Goal: Task Accomplishment & Management: Complete application form

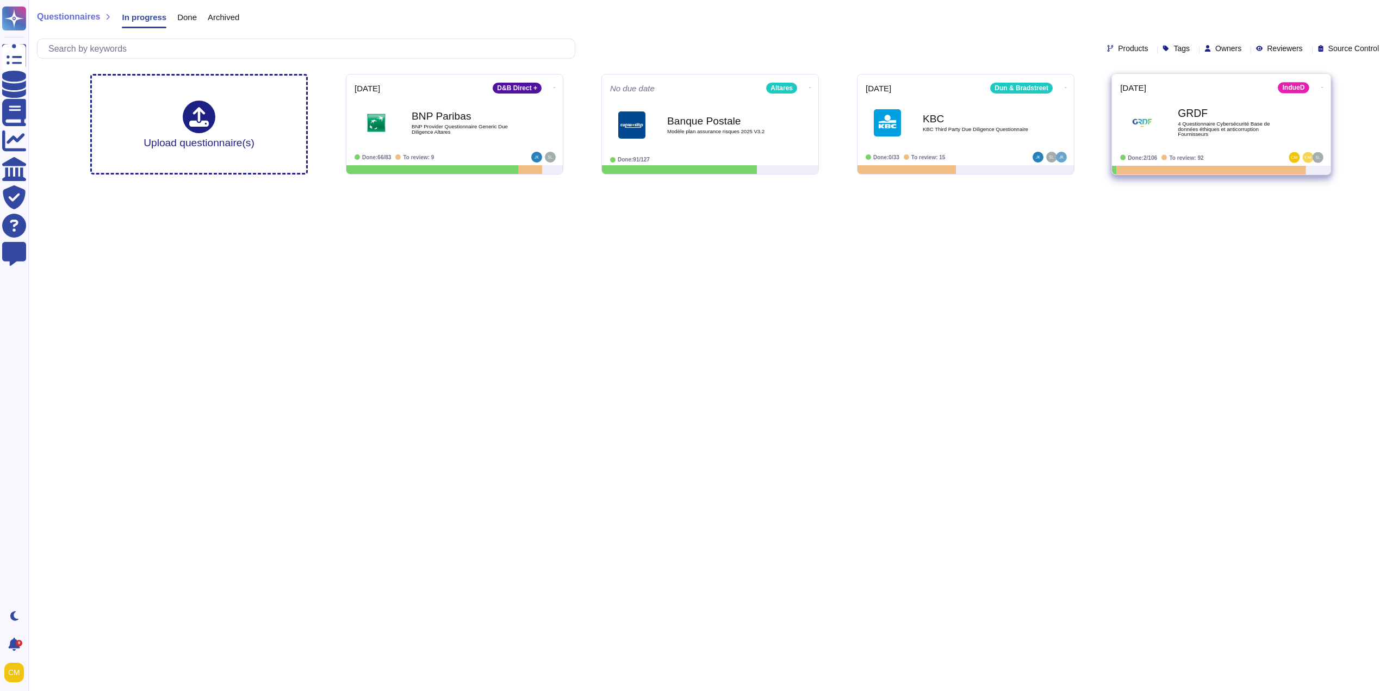
click at [1216, 129] on span "4 Questionnaire Cybersécurité Base de données éthiques et anticorruption Fourni…" at bounding box center [1232, 129] width 110 height 16
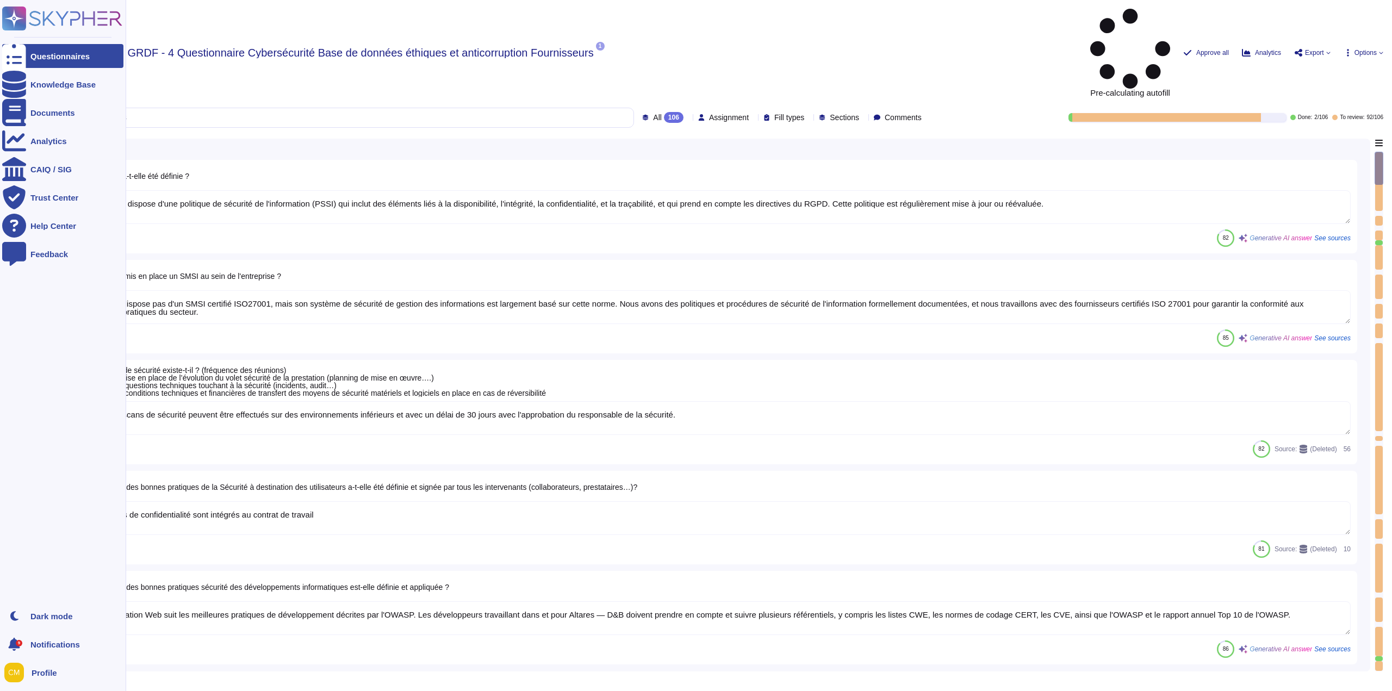
type textarea "Oui, Altares dispose d'une politique de sécurité de l'information (PSSI) qui in…"
type textarea "Altares ne dispose pas d'un SMSI certifié ISO27001, mais son système de sécurit…"
type textarea "Les audits/scans de sécurité peuvent être effectués sur des environnements infé…"
type textarea "Les accords de confidentialité sont intégrés au contrat de travail"
type textarea "Oui, l'application Web suit les meilleures pratiques de développement décrites …"
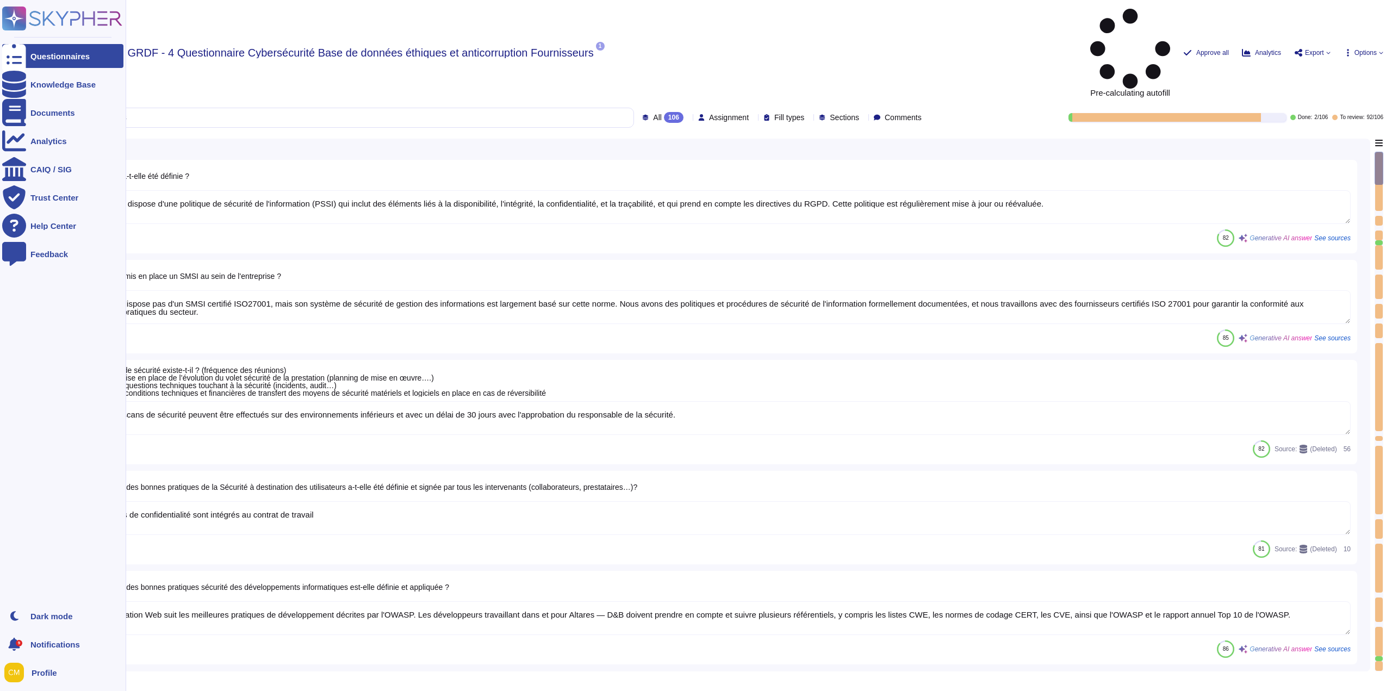
type textarea "Altares n'est pas certifié ISO 27001, mais son système de sécurité de gestion d…"
type textarea "Des audits réguliers sont effectués, mais les résultats ne sont pas communicabl…"
type textarea "Un examen des droits d'accès au système d'information, qui inclut la gestion de…"
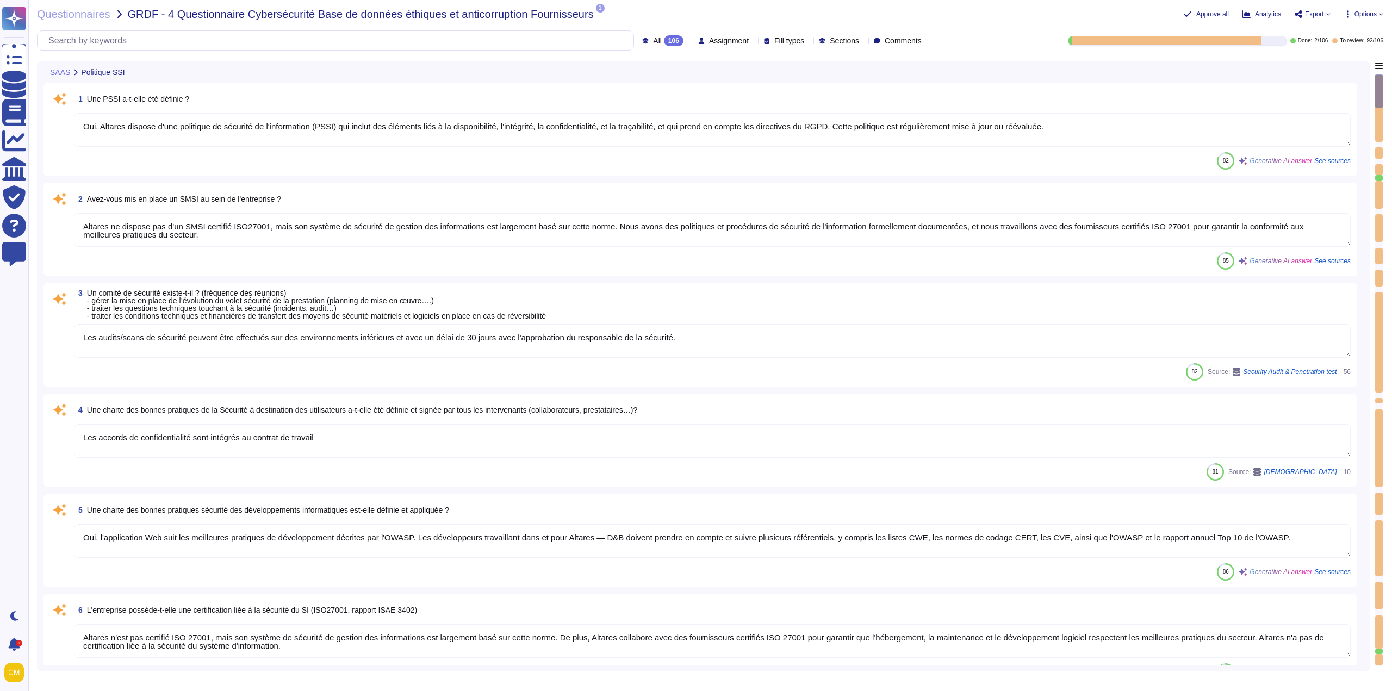
click at [727, 30] on div "All 106 Assignment Fill types Sections Comments" at bounding box center [481, 40] width 889 height 20
click at [726, 40] on div "Assignment" at bounding box center [725, 40] width 55 height 8
click at [736, 148] on div "L Legal/Privacy (FR)" at bounding box center [715, 149] width 67 height 16
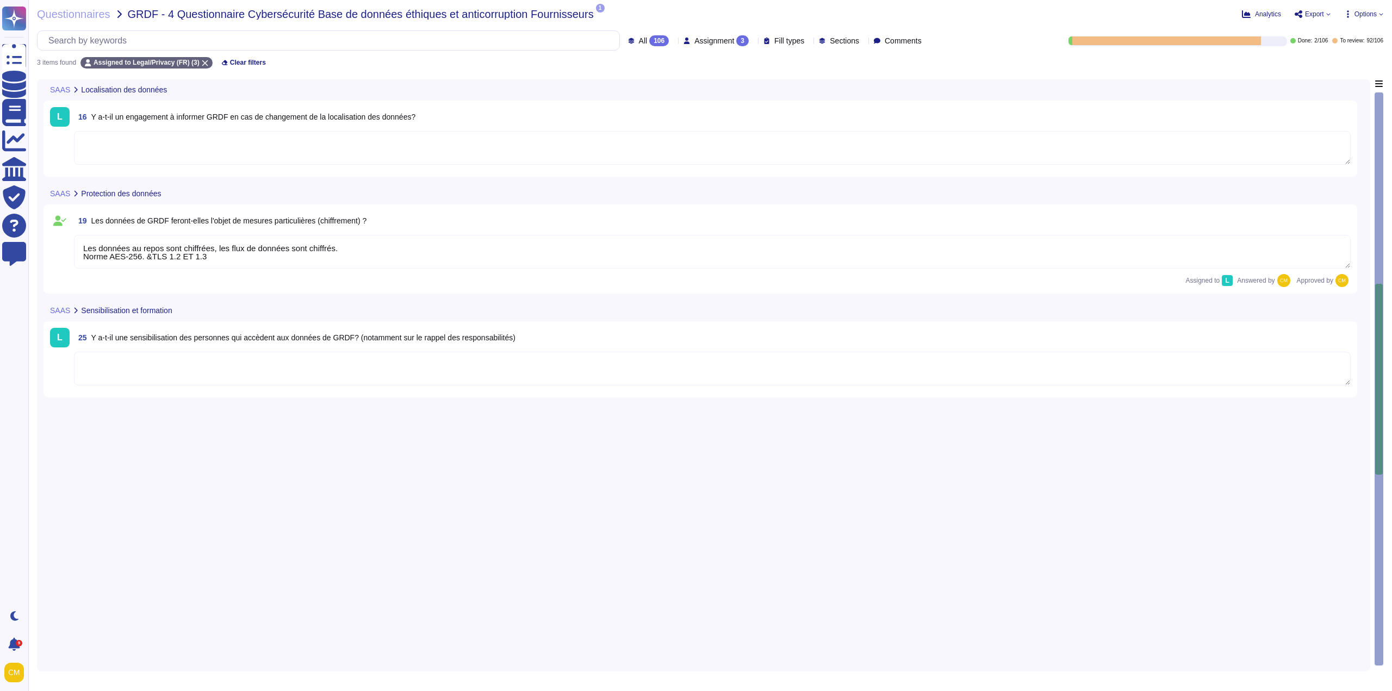
type textarea "Les données au repos sont chiffrées, les flux de données sont chiffrés. Norme A…"
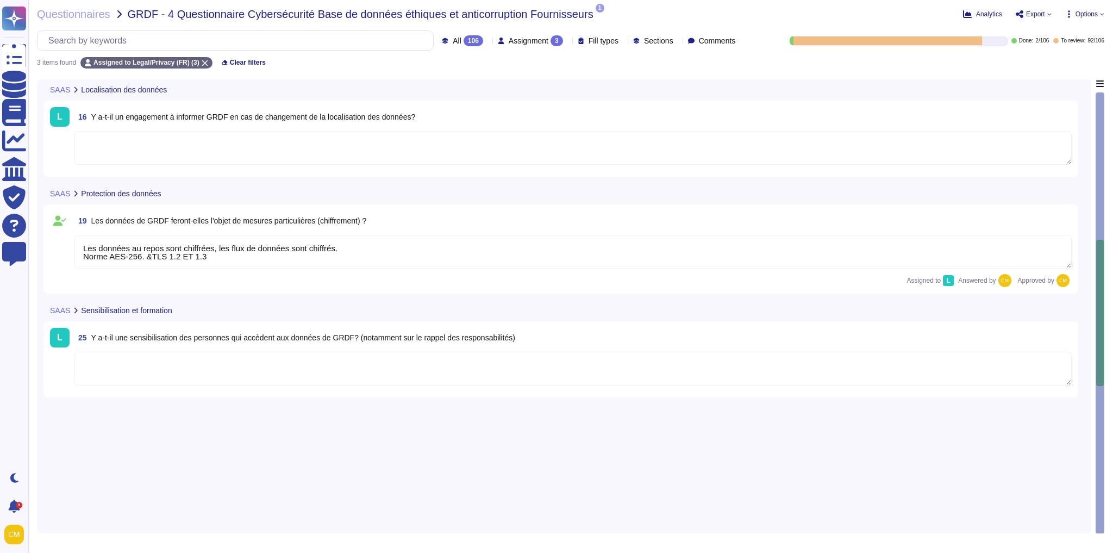
click at [396, 144] on textarea at bounding box center [573, 148] width 998 height 34
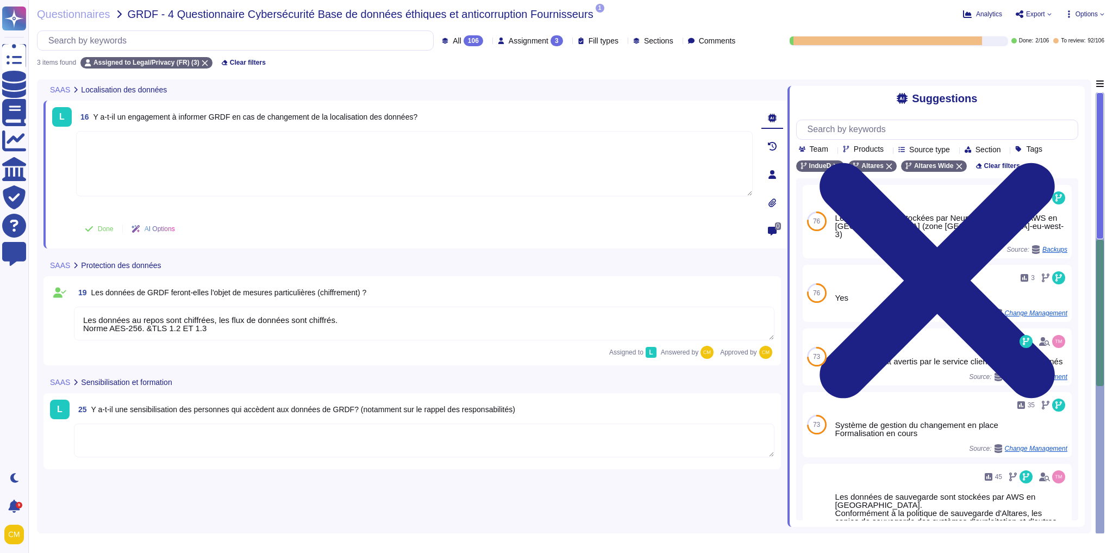
click at [272, 171] on textarea at bounding box center [414, 163] width 677 height 65
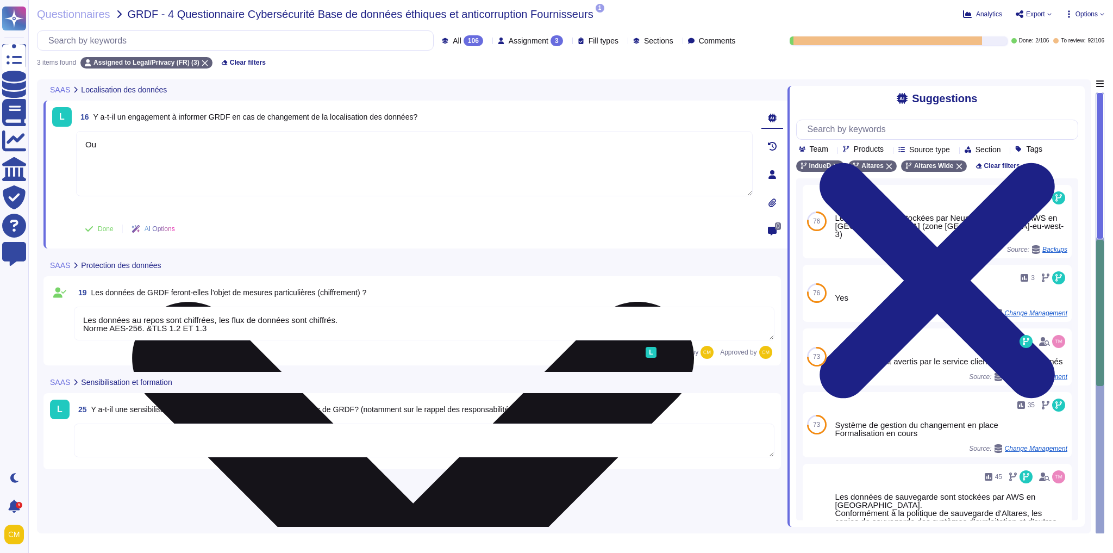
type textarea "O"
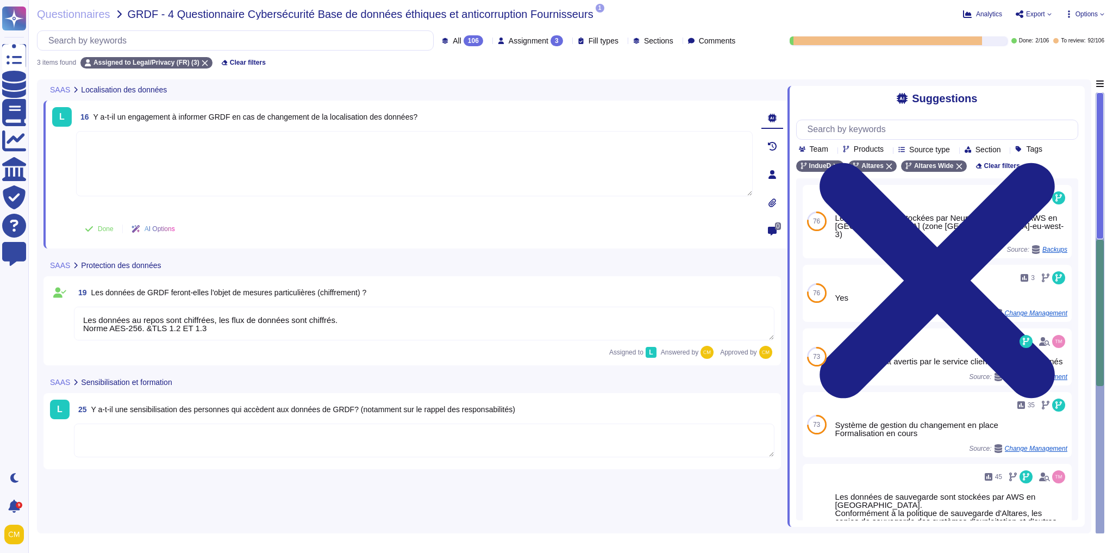
type textarea "P"
type textarea "Ce n'est pas prévu dans nos contrats types. Cependant, nous pouvons discuter d'…"
click at [108, 226] on span "Done" at bounding box center [106, 229] width 16 height 7
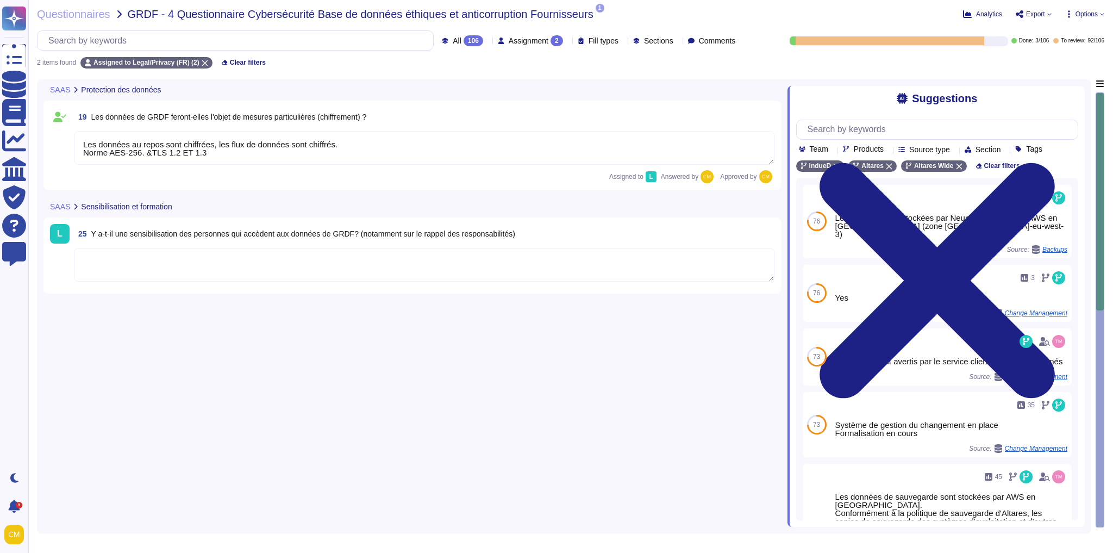
type textarea "Les données au repos sont chiffrées, les flux de données sont chiffrés. Norme A…"
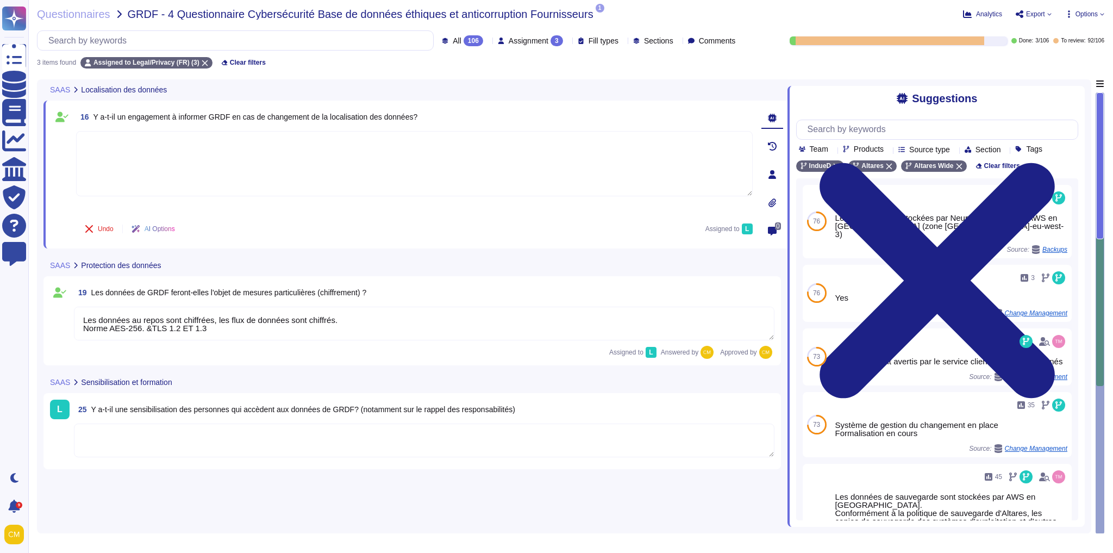
type textarea "Les données au repos sont chiffrées, les flux de données sont chiffrés. Norme A…"
type textarea "Ce n'est pas prévu dans nos contrats types. Cependant, nous pouvons discuter d'…"
click at [185, 353] on icon at bounding box center [307, 422] width 244 height 139
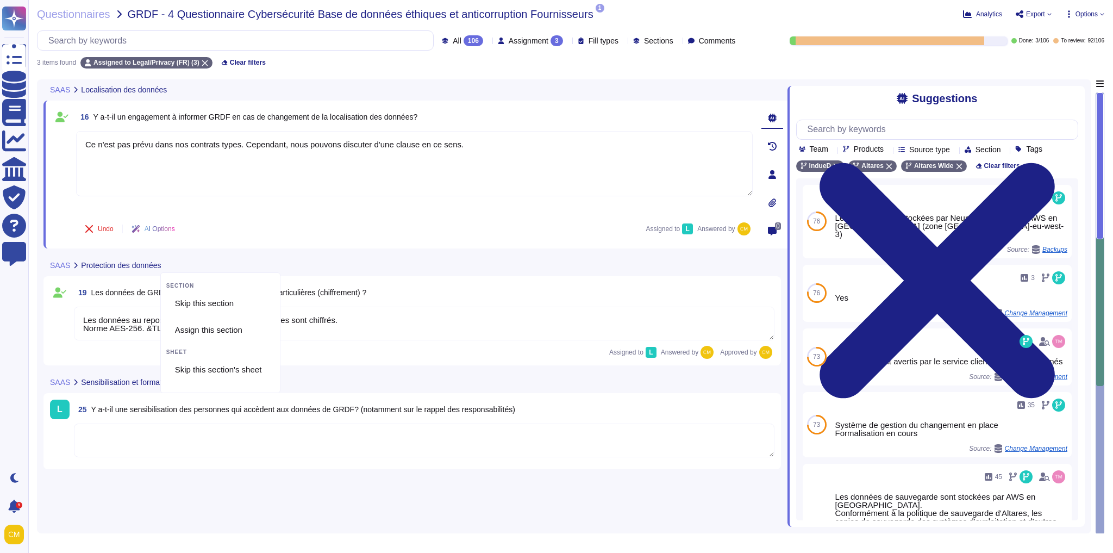
click at [507, 433] on textarea at bounding box center [424, 440] width 701 height 34
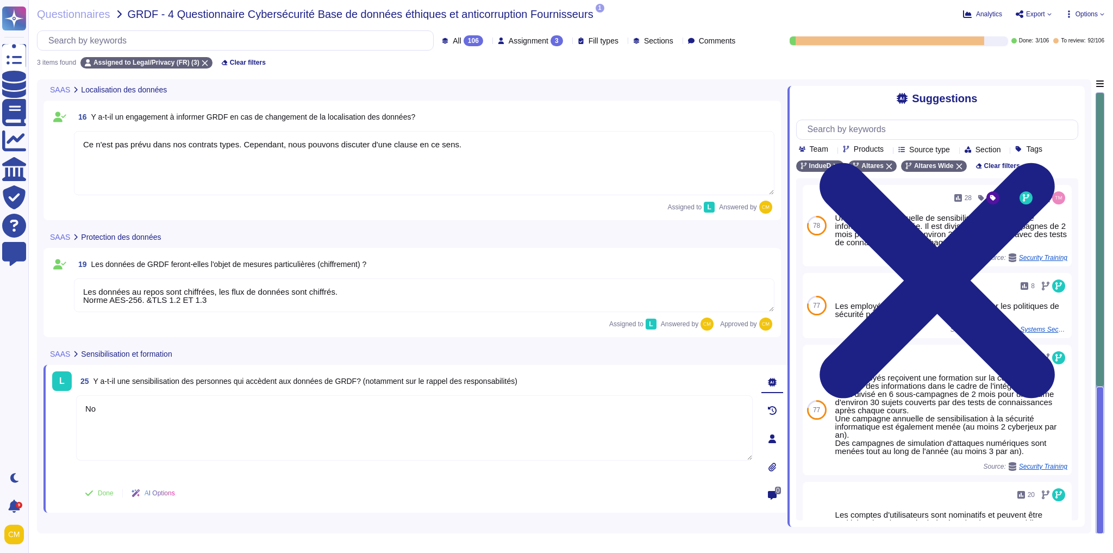
type textarea "N"
click at [415, 407] on textarea "Oui, nos salariés sont sensibilisés et formés aux enjeux des données de nos cli…" at bounding box center [414, 427] width 677 height 65
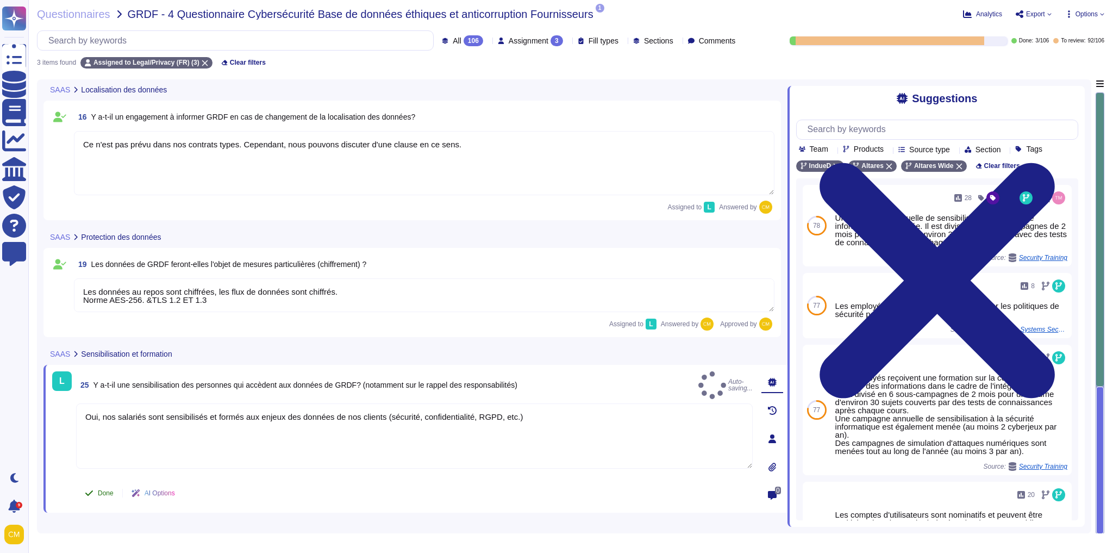
type textarea "Oui, nos salariés sont sensibilisés et formés aux enjeux des données de nos cli…"
click at [93, 486] on button "Done" at bounding box center [99, 493] width 46 height 22
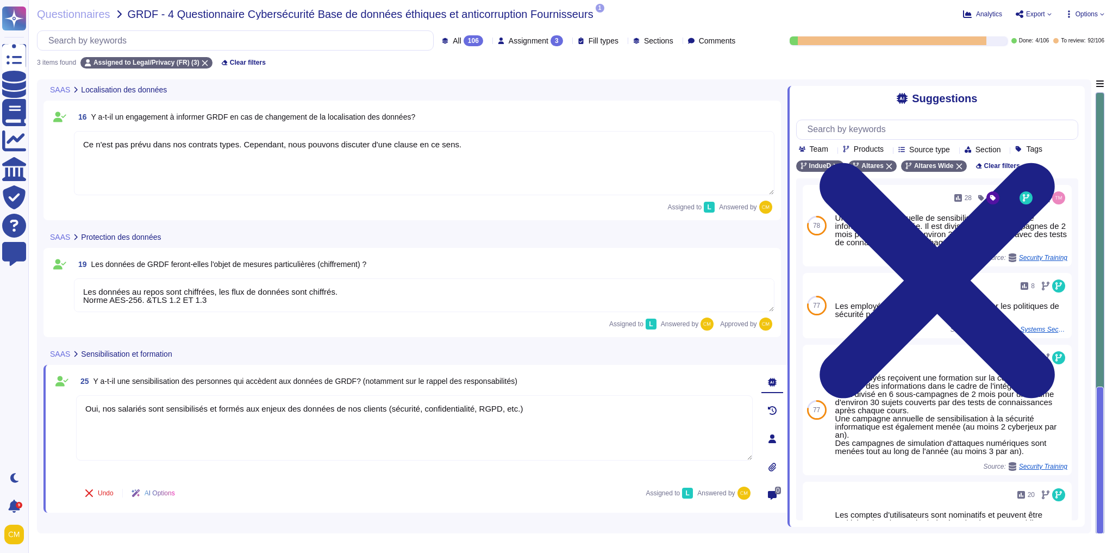
type textarea "Oui, nos salariés sont sensibilisés et formés aux enjeux des données de nos cli…"
click at [139, 204] on div "Assigned to L Answered by" at bounding box center [424, 207] width 701 height 13
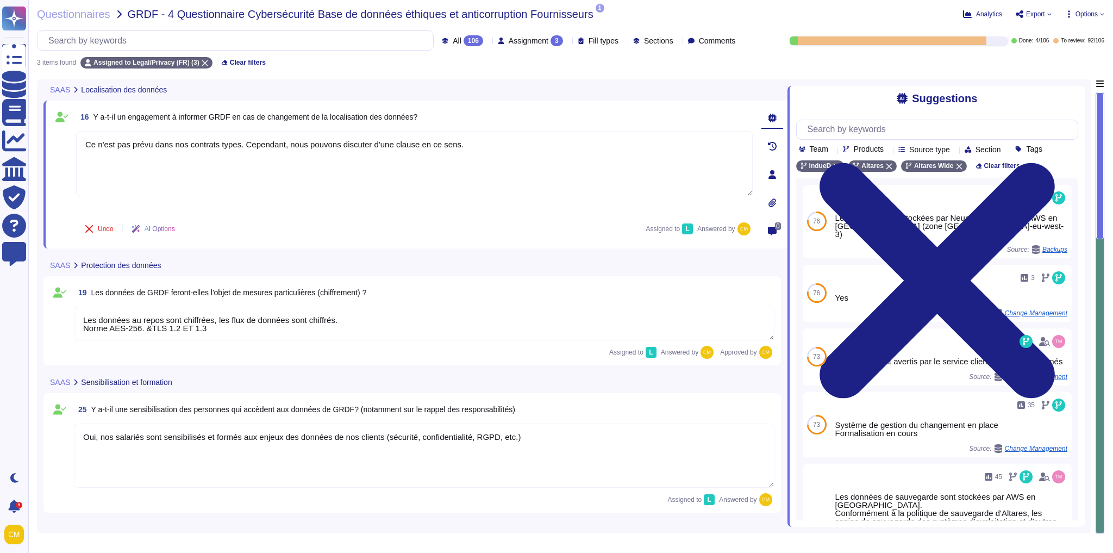
click at [720, 74] on div "Questionnaires GRDF - 4 Questionnaire Cybersécurité Base de données éthiques et…" at bounding box center [570, 276] width 1085 height 553
click at [202, 60] on icon at bounding box center [205, 63] width 6 height 6
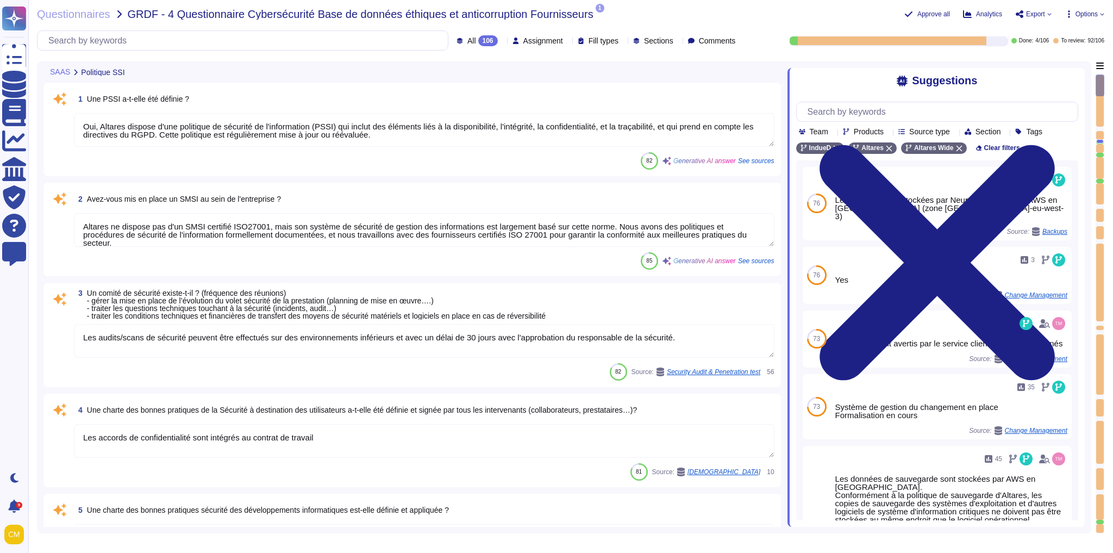
type textarea "Altares n'est pas certifié ISO 27001, mais son système de sécurité de gestion d…"
type textarea "Des audits réguliers sont effectués, mais les résultats ne sont pas communicabl…"
type textarea "Oui, Altares dispose d'une politique de sécurité de l'information (PSSI) qui in…"
type textarea "Altares ne dispose pas d'un SMSI certifié ISO27001, mais son système de sécurit…"
type textarea "Les audits/scans de sécurité peuvent être effectués sur des environnements infé…"
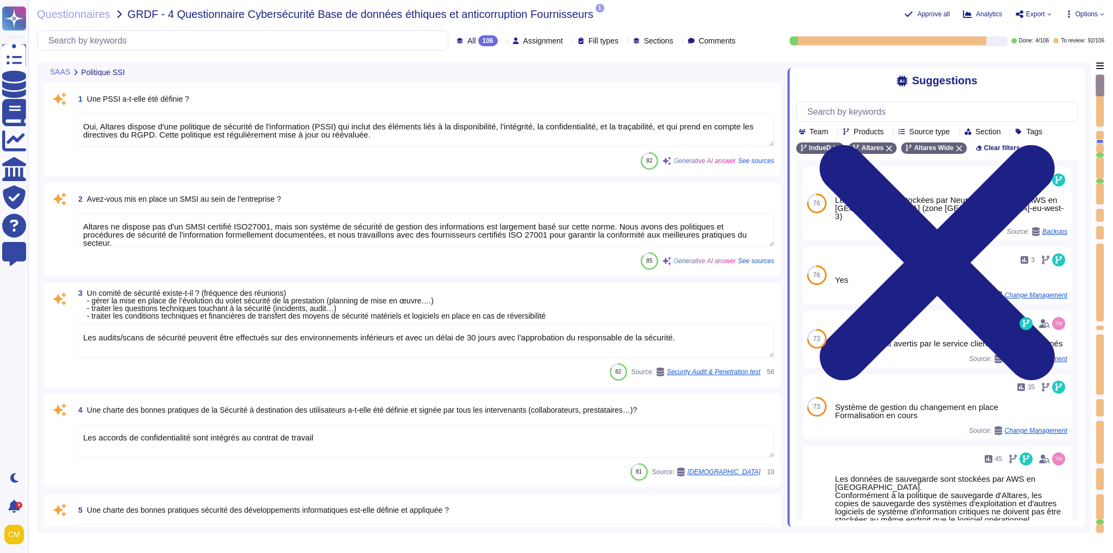
type textarea "Les accords de confidentialité sont intégrés au contrat de travail"
type textarea "Oui, l'application Web suit les meilleures pratiques de développement décrites …"
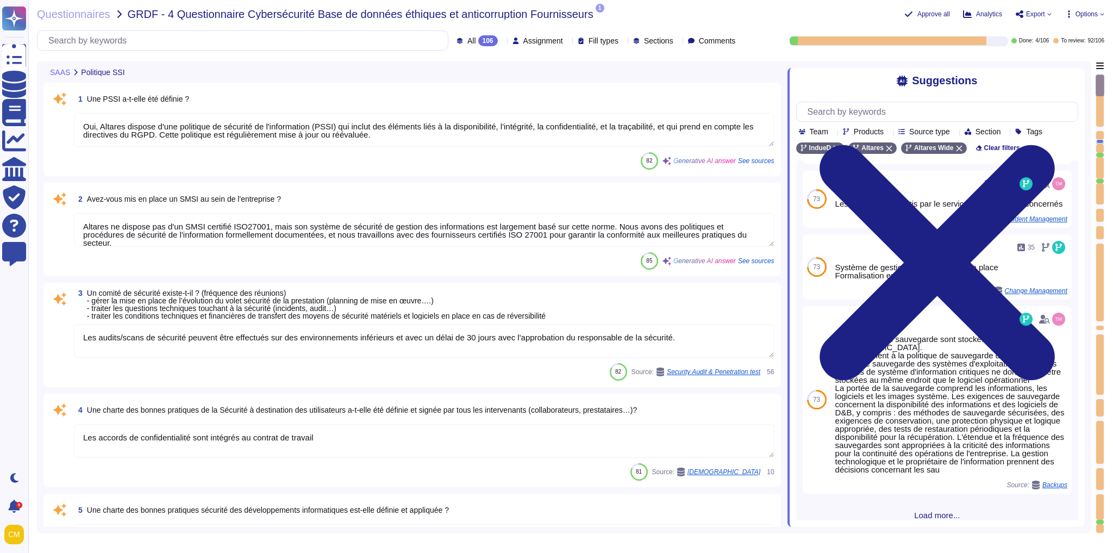
scroll to position [134, 0]
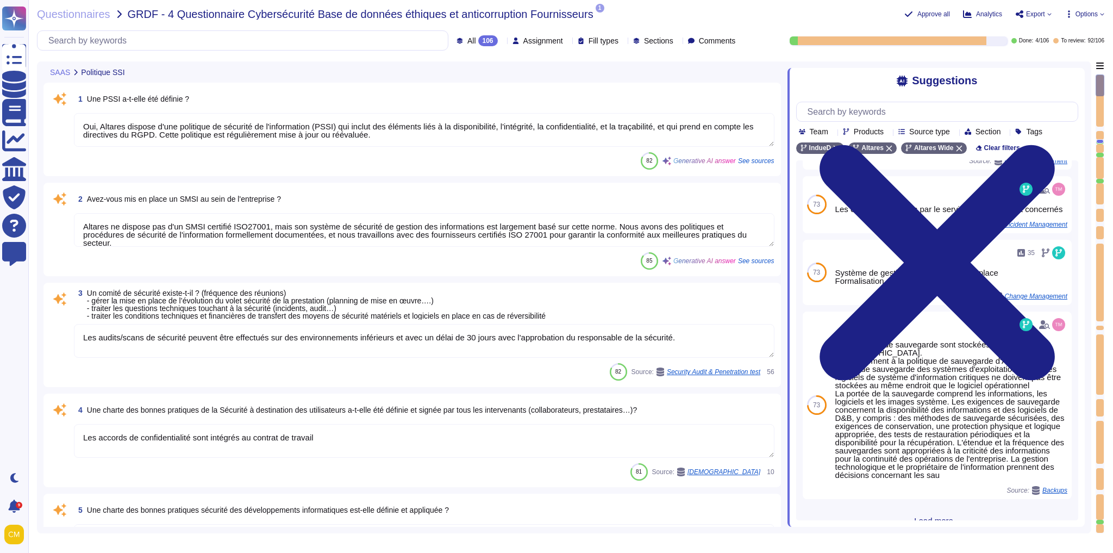
click at [1100, 141] on div at bounding box center [1100, 141] width 8 height 4
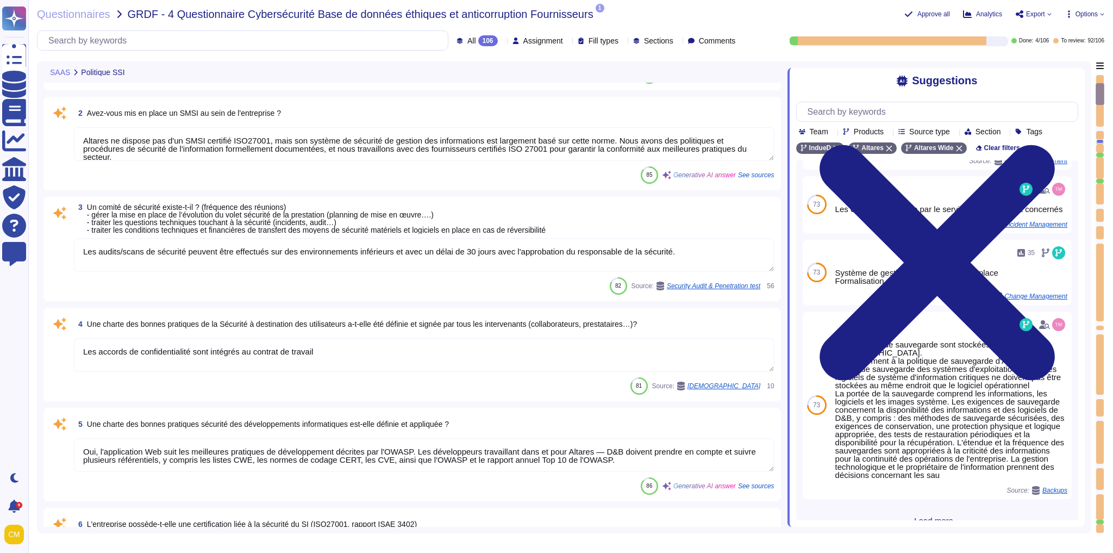
type textarea "Des audits réguliers sont effectués, mais les résultats ne sont pas communicabl…"
type textarea "Un examen des droits d'accès au système d'information, qui inclut la gestion de…"
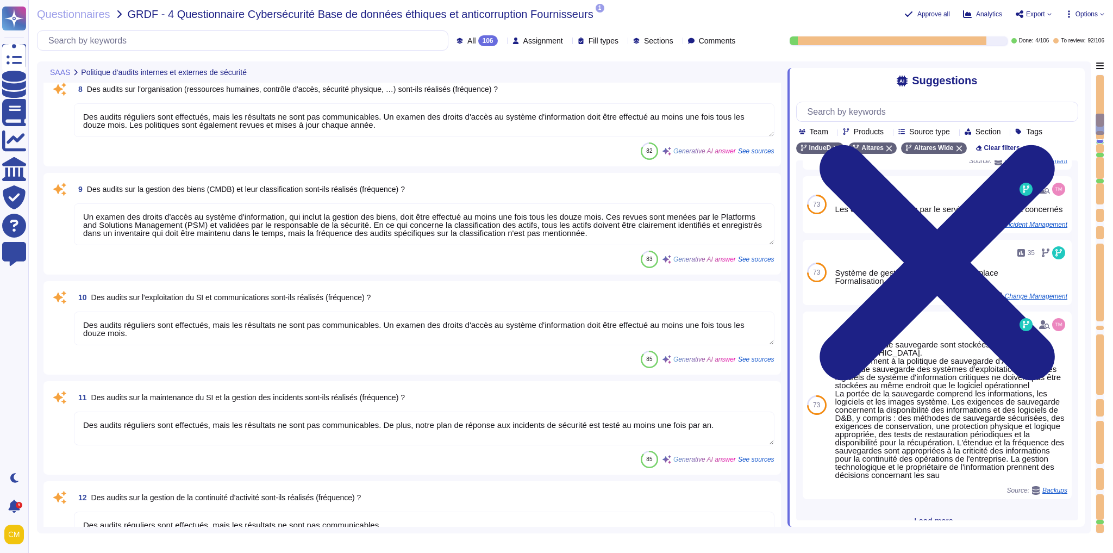
type textarea "Des audits réguliers sont effectués, mais les résultats ne sont pas communicabl…"
type textarea "Oui, il est possible de réaliser des audits de sécurité, y compris des tests d'…"
type textarea "Les données sont stockées par Neurones/SCSQD et AWS en [GEOGRAPHIC_DATA], dans …"
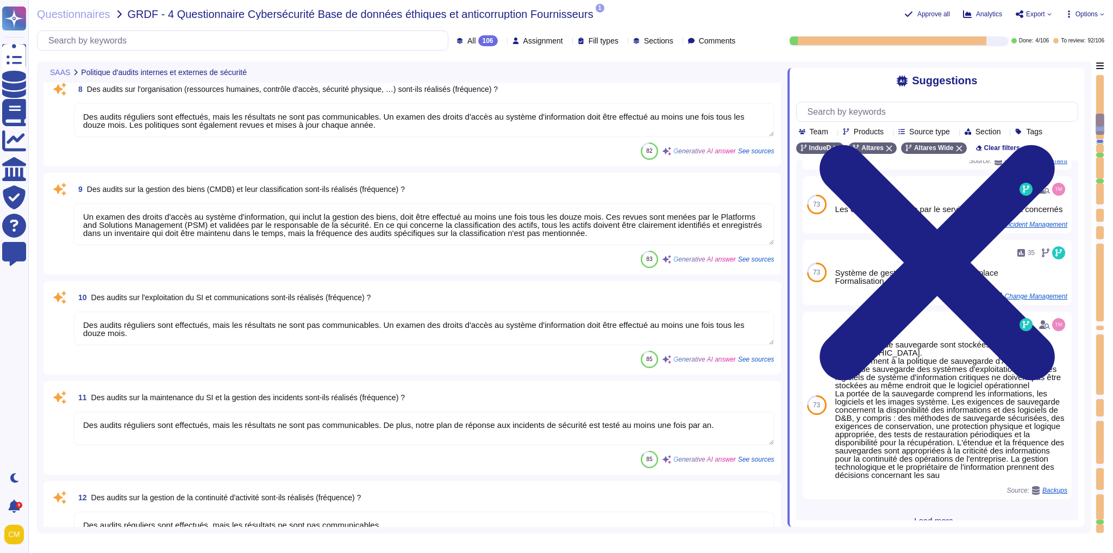
type textarea "Ce n'est pas prévu dans nos contrats types. Cependant, nous pouvons discuter d'…"
type textarea "Lorem Ipsumdo SITA (Consectetura el seddoeiusmodte inc utlabo) : - Etdo mag ali…"
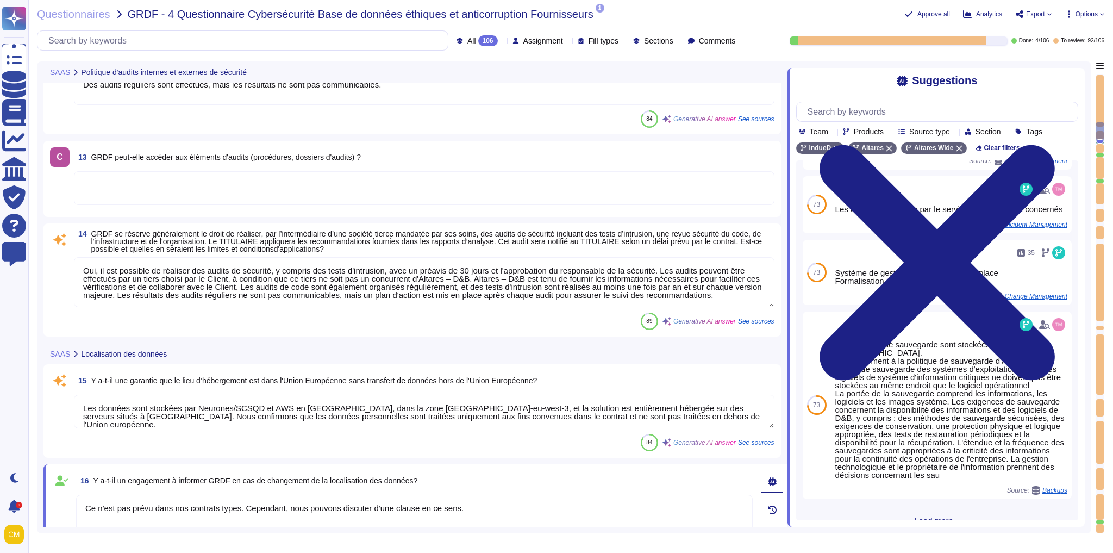
type textarea "Les données des clients ne sont pas séparées physiquement mais logiquement des …"
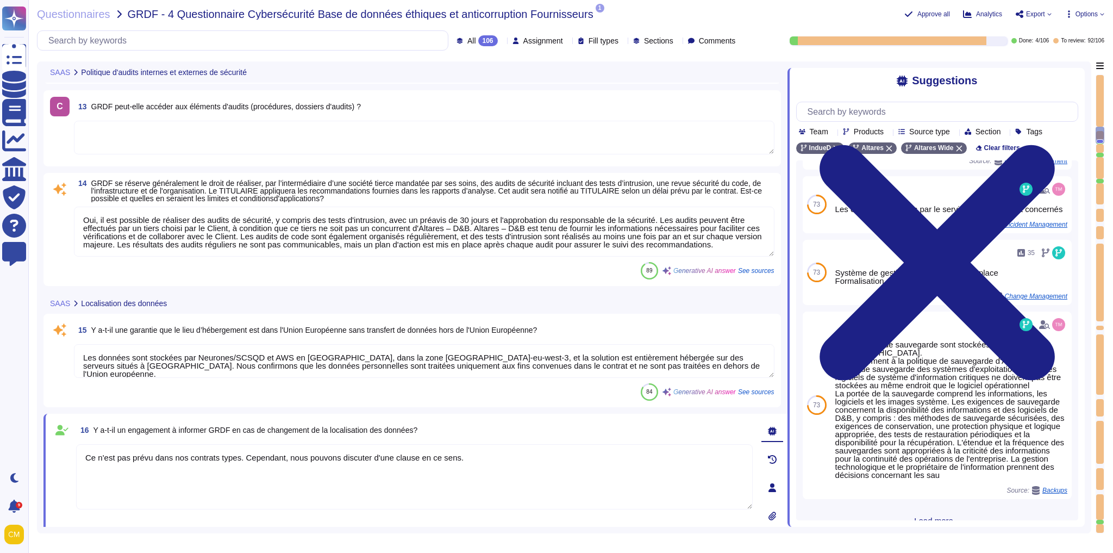
type textarea "Les données au repos sont chiffrées, les flux de données sont chiffrés. Norme A…"
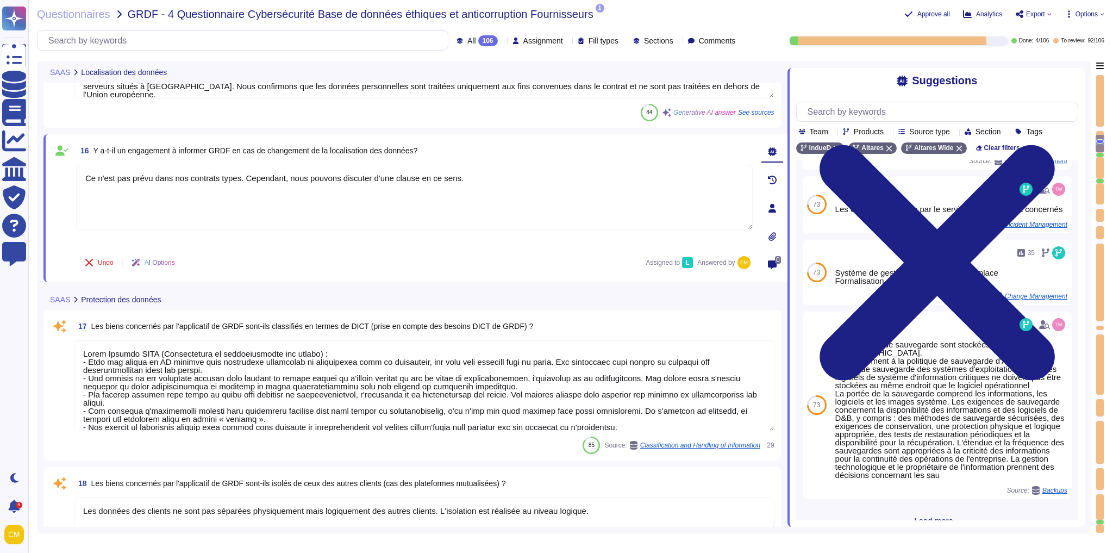
scroll to position [1474, 0]
type textarea "Tous les supports amovibles sont interdits sur le système d'information de l'en…"
type textarea "Oui, des mécanismes cryptographiques sont mis en œuvre pour protéger l'intégrit…"
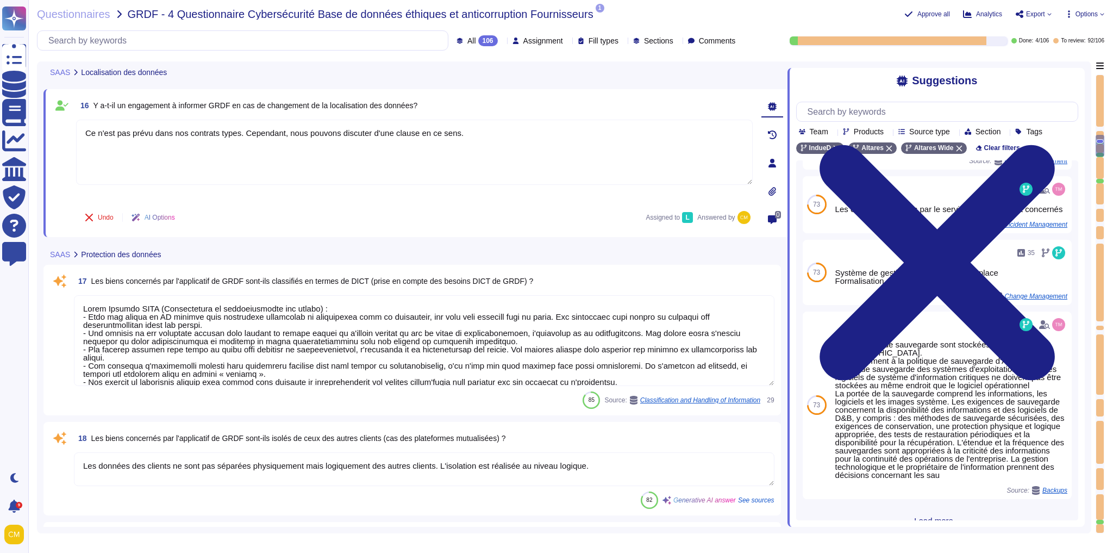
click at [457, 331] on textarea at bounding box center [424, 340] width 701 height 91
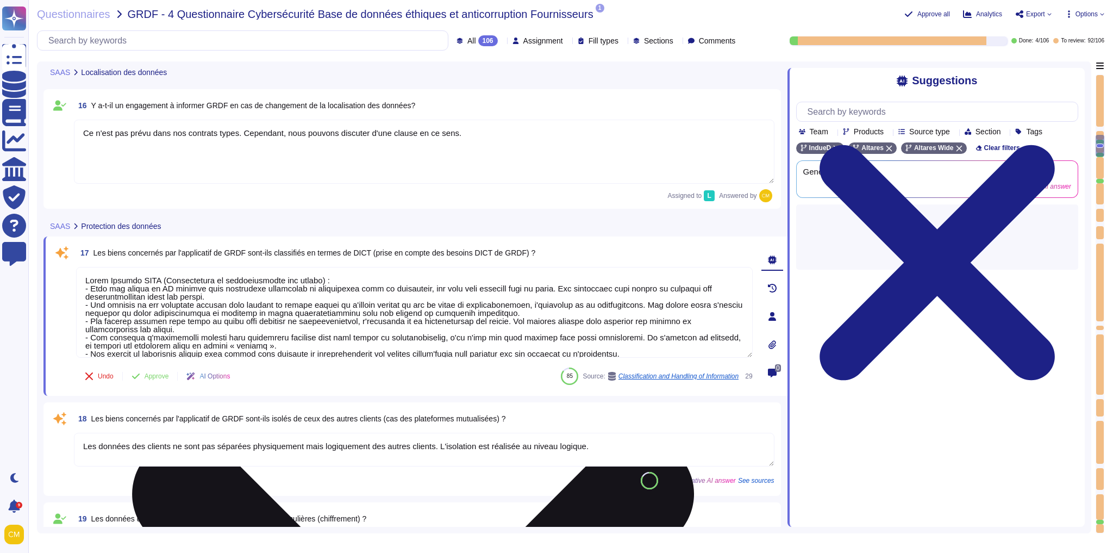
scroll to position [0, 0]
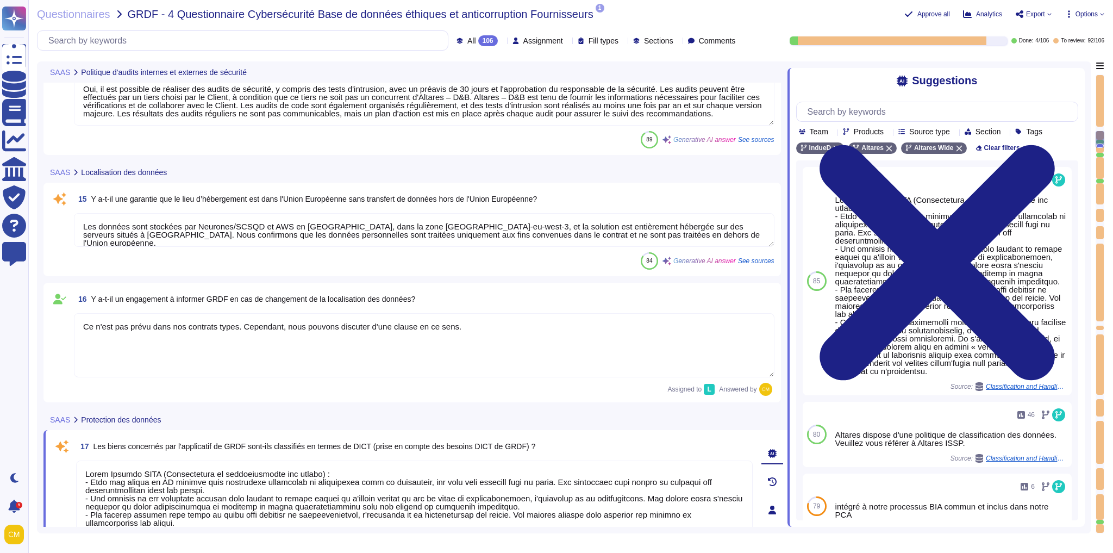
type textarea "Des audits réguliers sont effectués, mais les résultats ne sont pas communicabl…"
type textarea "Oui, il est possible de réaliser des audits de sécurité, y compris des tests d'…"
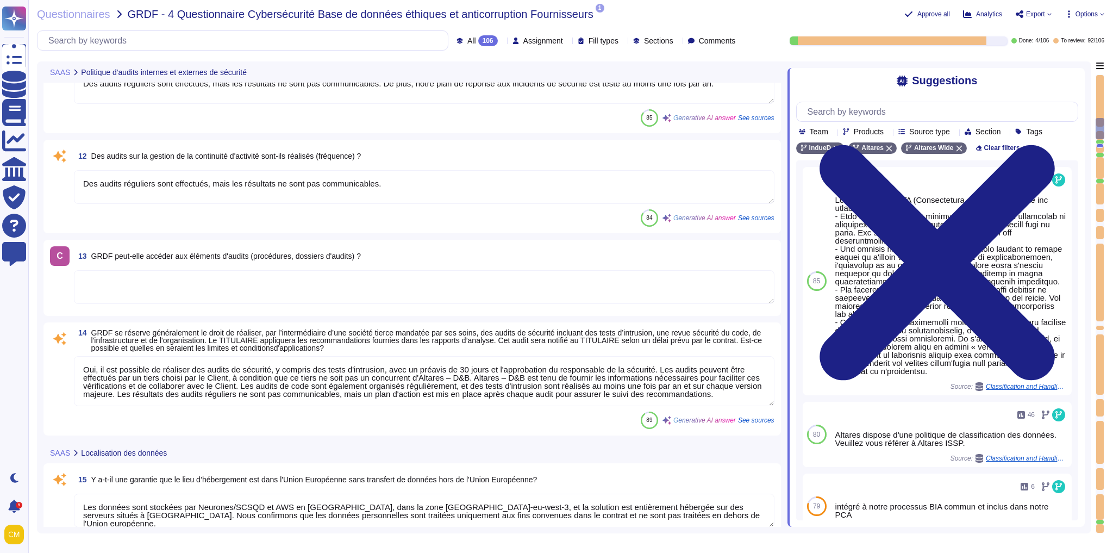
type textarea "Un examen des droits d'accès au système d'information, qui inclut la gestion de…"
type textarea "Des audits réguliers sont effectués, mais les résultats ne sont pas communicabl…"
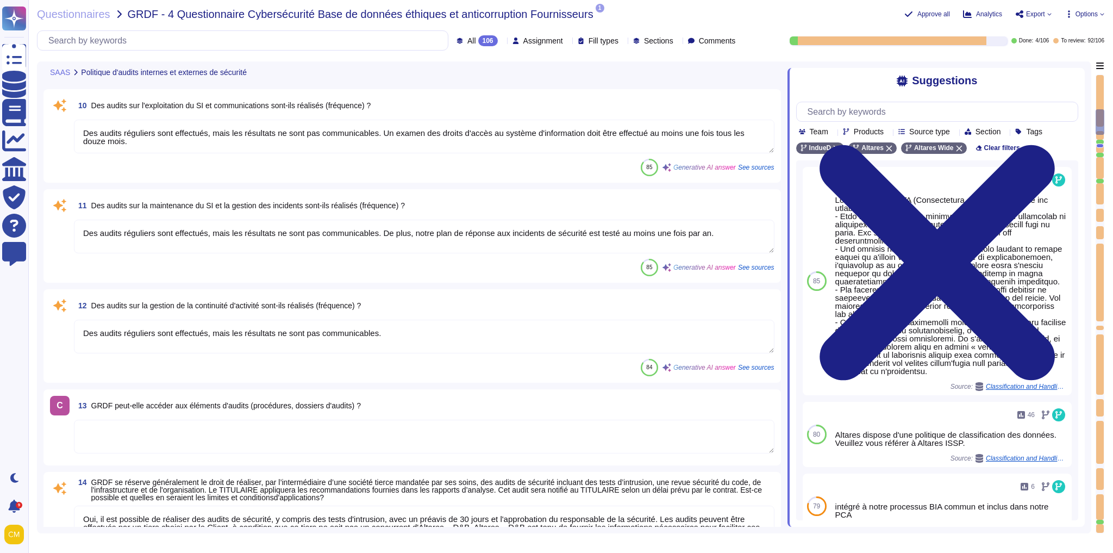
type textarea "Des audits réguliers sont effectués, mais les résultats ne sont pas communicabl…"
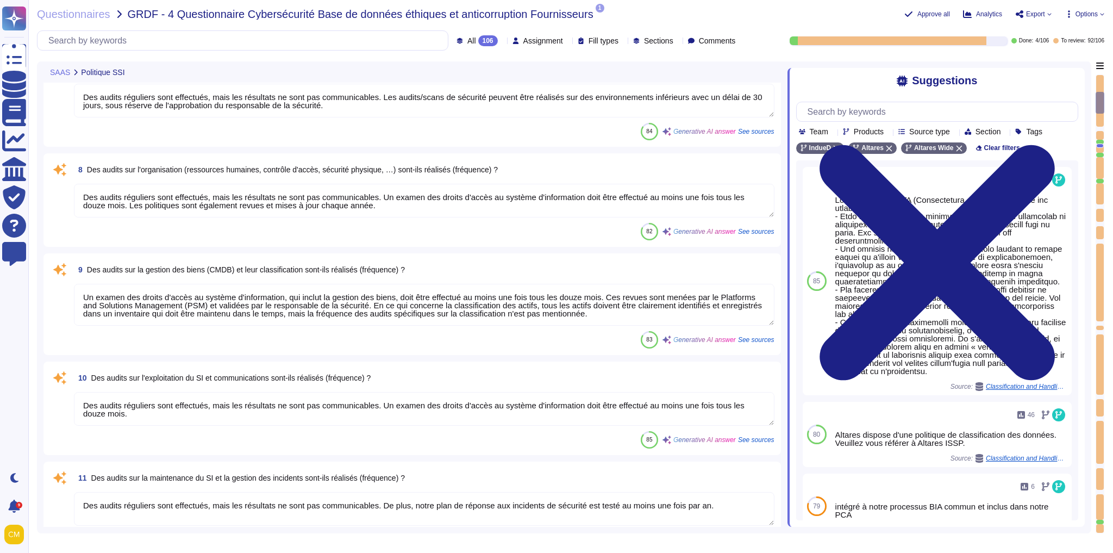
type textarea "Les audits/scans de sécurité peuvent être effectués sur des environnements infé…"
type textarea "Les accords de confidentialité sont intégrés au contrat de travail"
type textarea "Oui, l'application Web suit les meilleures pratiques de développement décrites …"
type textarea "Altares n'est pas certifié ISO 27001, mais son système de sécurité de gestion d…"
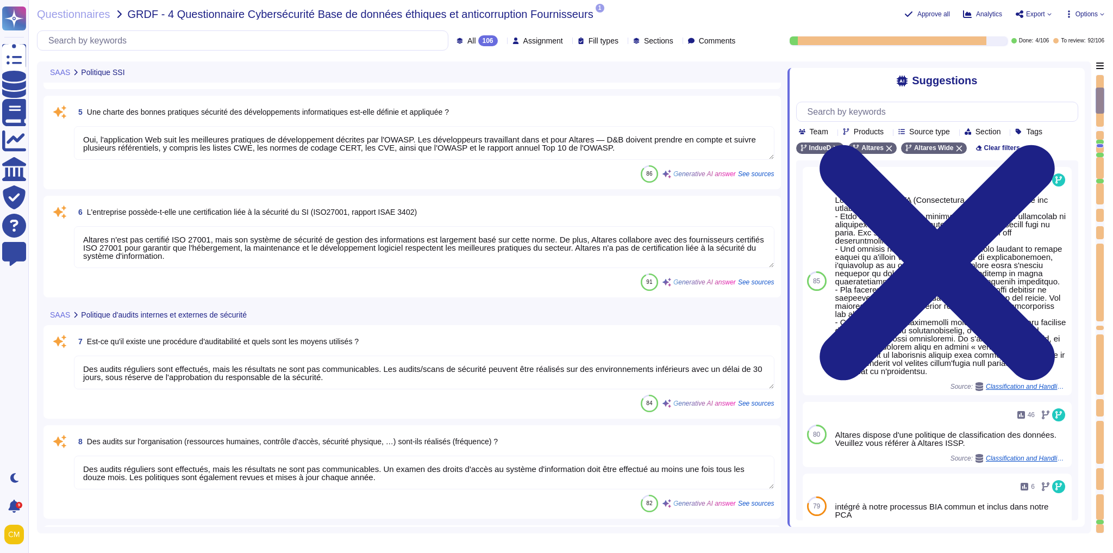
type textarea "Altares ne dispose pas d'un SMSI certifié ISO27001, mais son système de sécurit…"
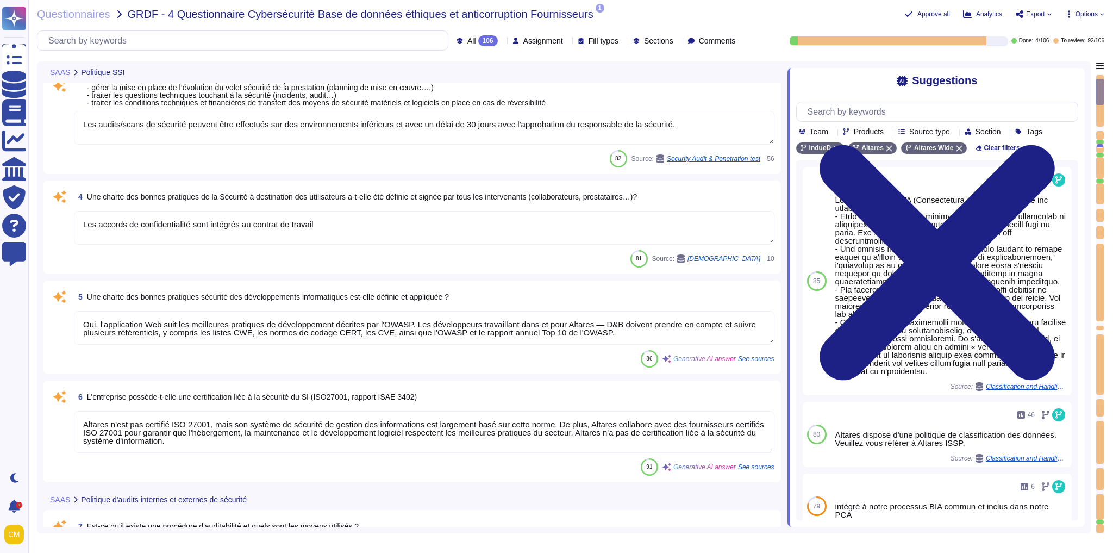
type textarea "Oui, Altares dispose d'une politique de sécurité de l'information (PSSI) qui in…"
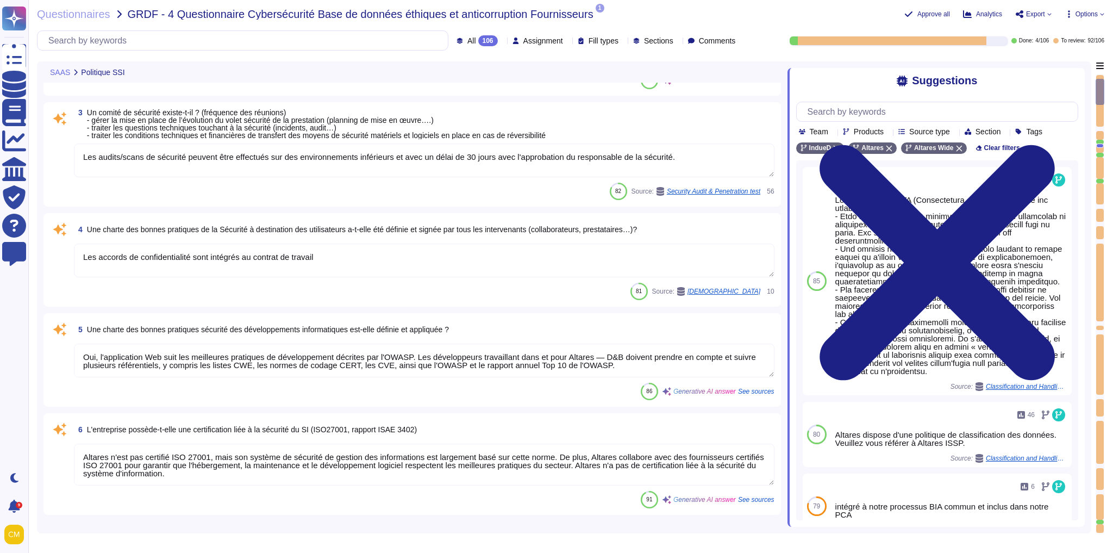
scroll to position [83, 0]
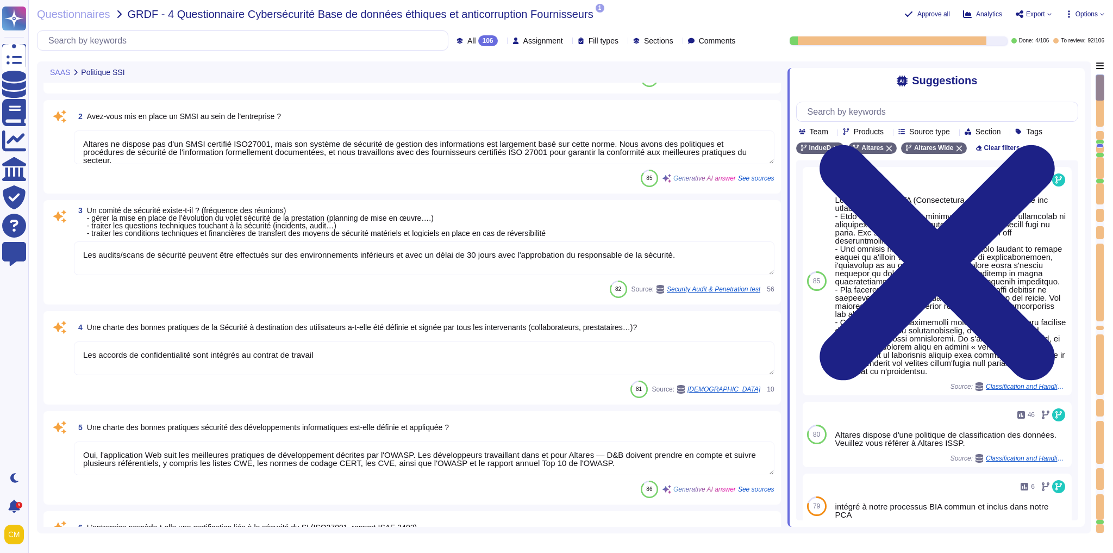
click at [59, 20] on div "Questionnaires GRDF - 4 Questionnaire Cybersécurité Base de données éthiques et…" at bounding box center [570, 276] width 1085 height 553
click at [64, 13] on span "Questionnaires" at bounding box center [73, 14] width 73 height 11
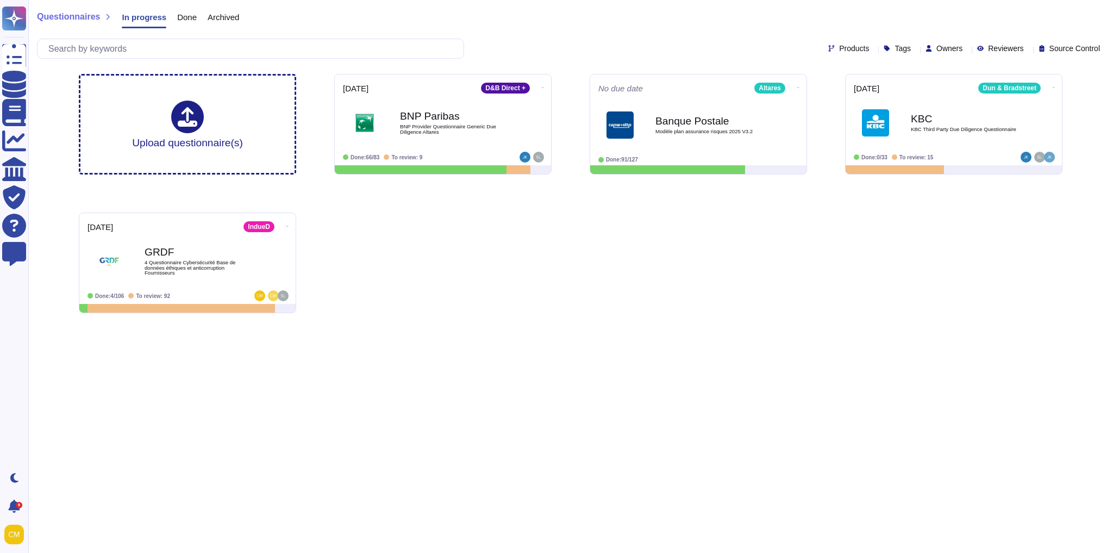
click at [435, 286] on div "Upload questionnaire(s) [DATE] D&B Direct + BNP Paribas BNP Provider Questionna…" at bounding box center [570, 193] width 1001 height 257
click at [760, 271] on div "Upload questionnaire(s) [DATE] D&B Direct + BNP Paribas BNP Provider Questionna…" at bounding box center [570, 193] width 1001 height 257
